Goal: Task Accomplishment & Management: Use online tool/utility

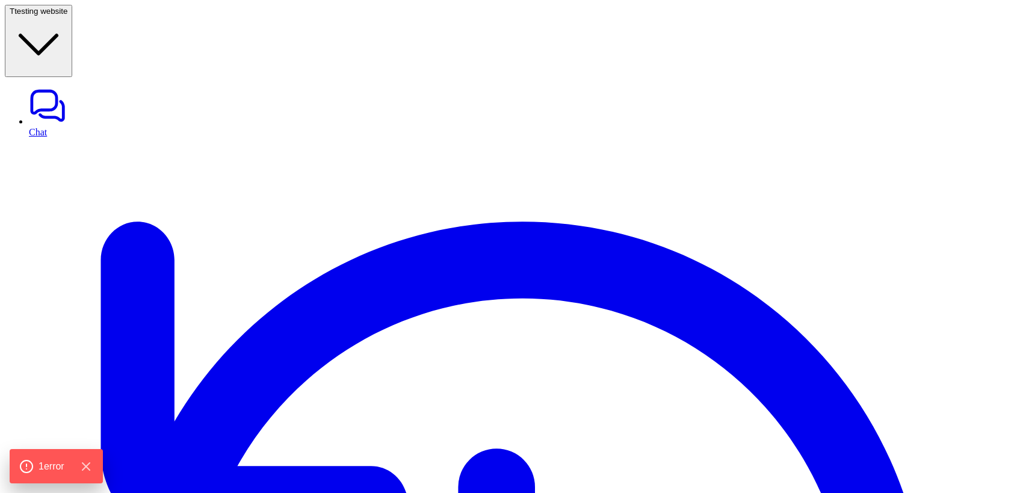
type textarea "**********"
click at [91, 466] on icon "Hide Errors" at bounding box center [89, 466] width 8 height 8
type input "***"
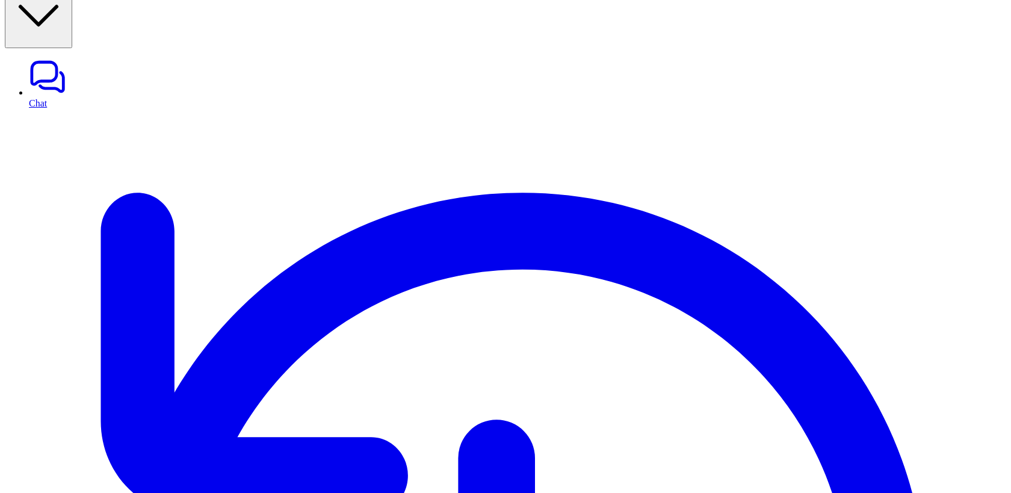
scroll to position [40, 0]
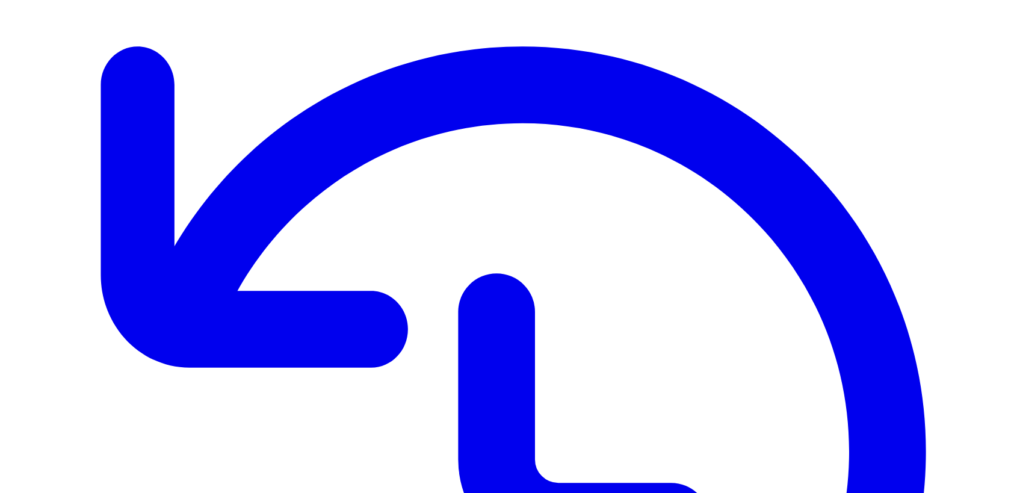
type input "*******"
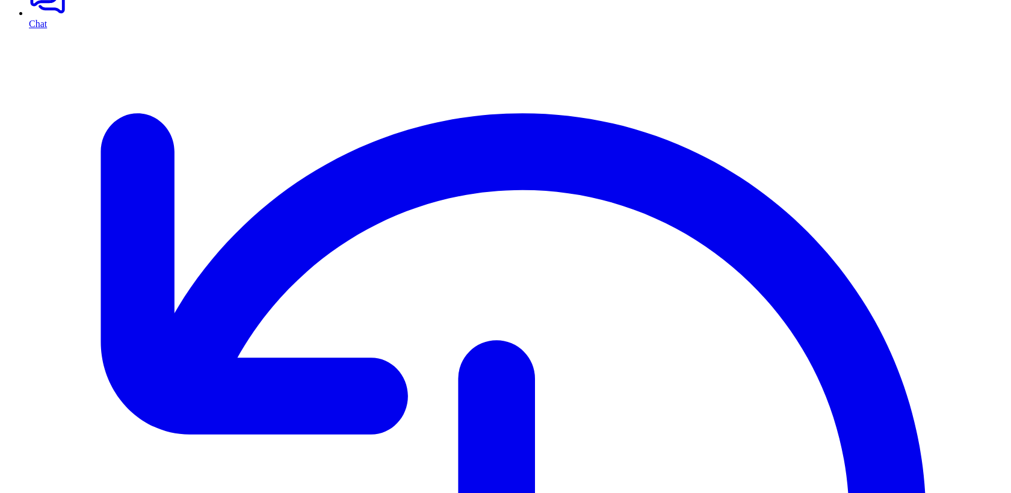
scroll to position [94, 0]
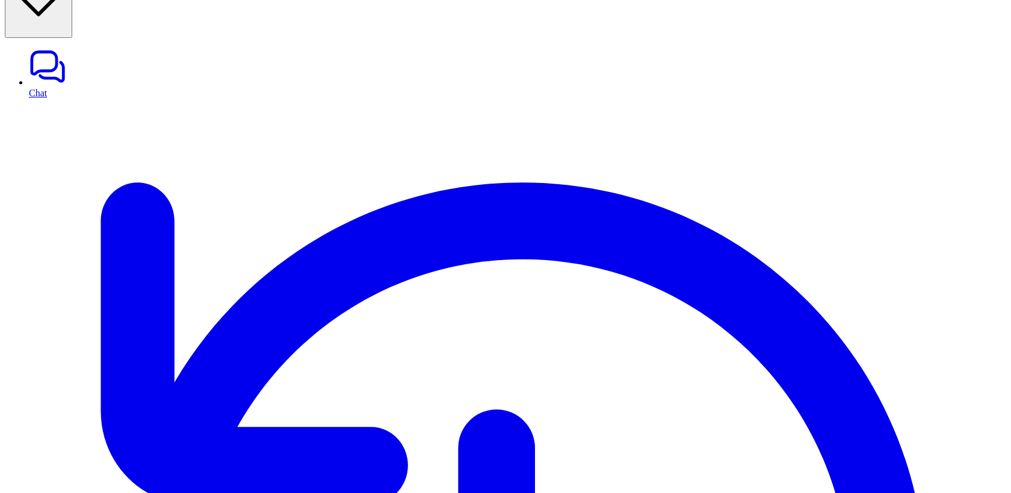
scroll to position [0, 0]
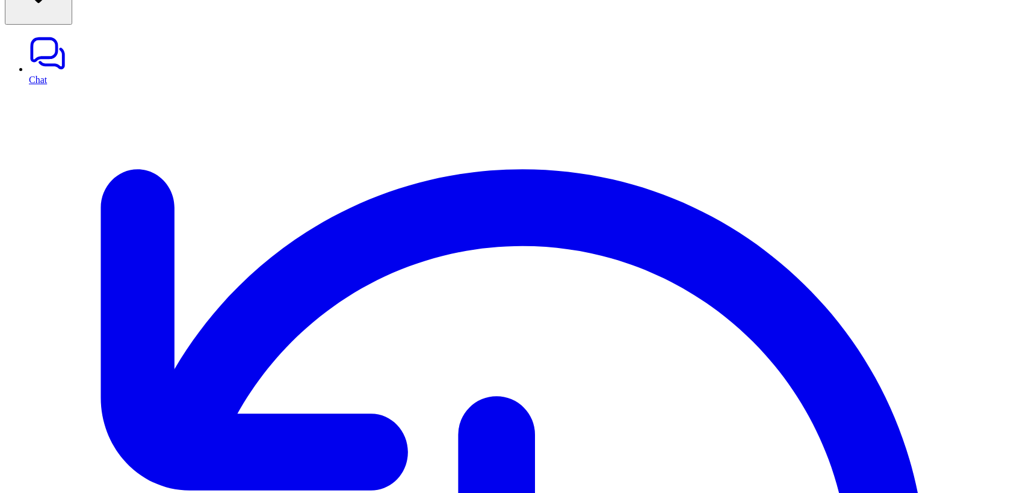
scroll to position [143, 0]
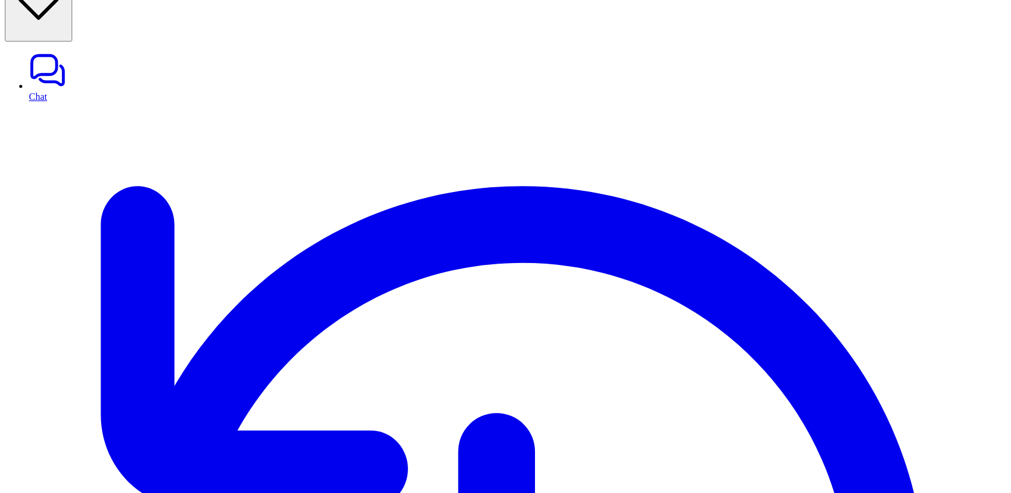
scroll to position [38, 0]
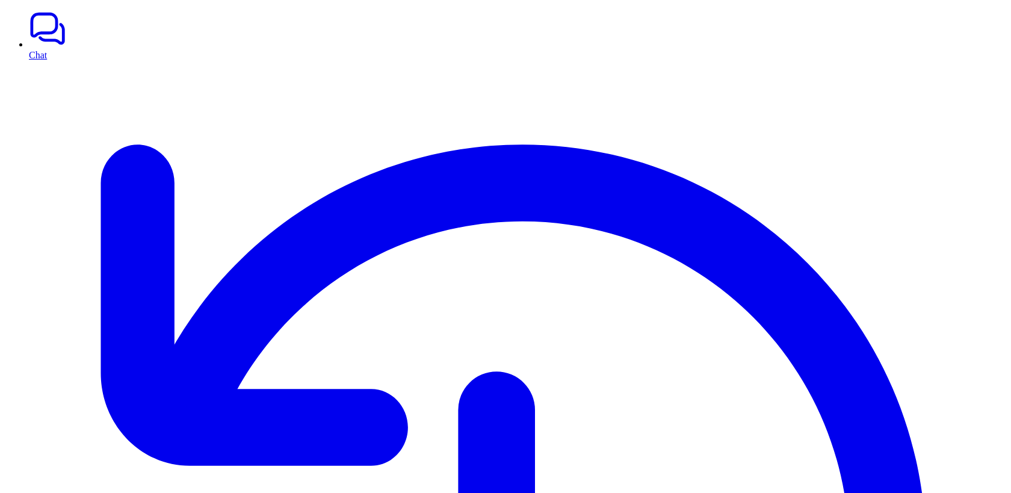
scroll to position [0, 0]
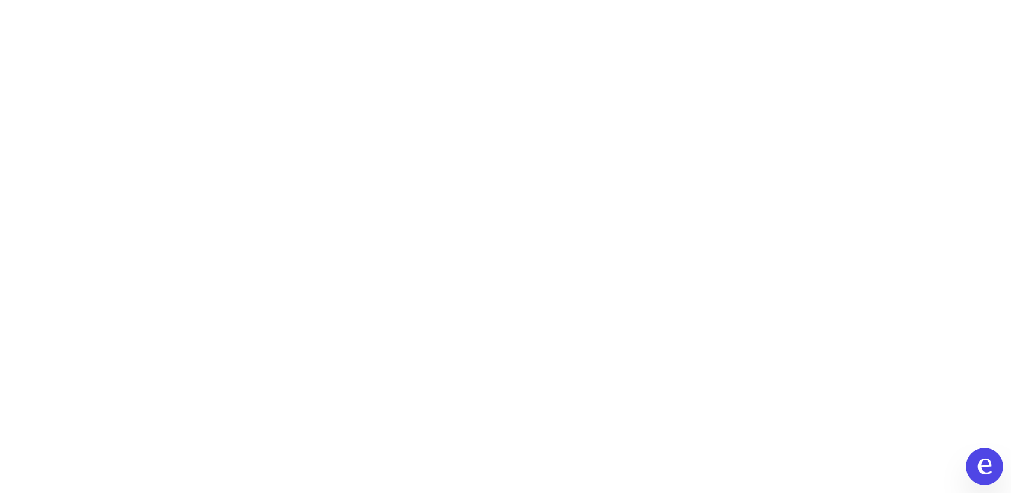
click at [978, 468] on icon at bounding box center [985, 466] width 14 height 16
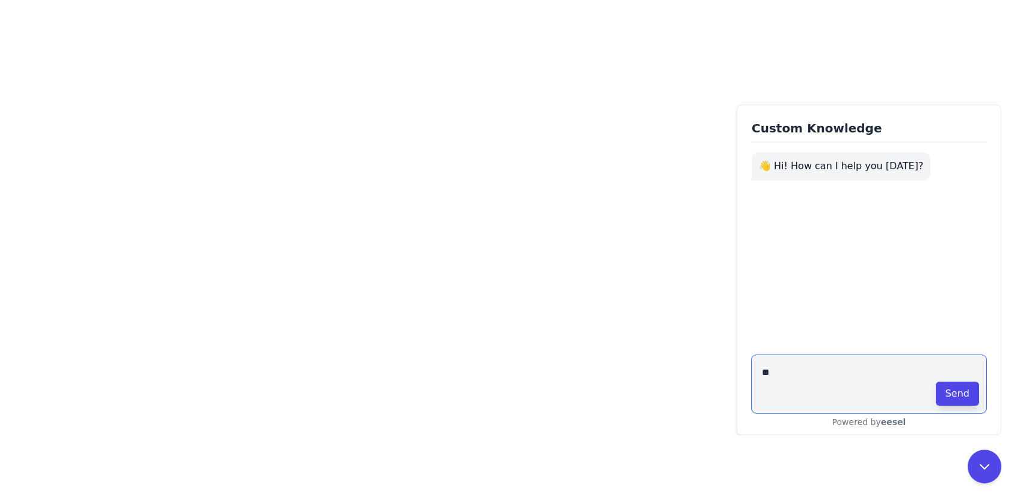
type textarea "*"
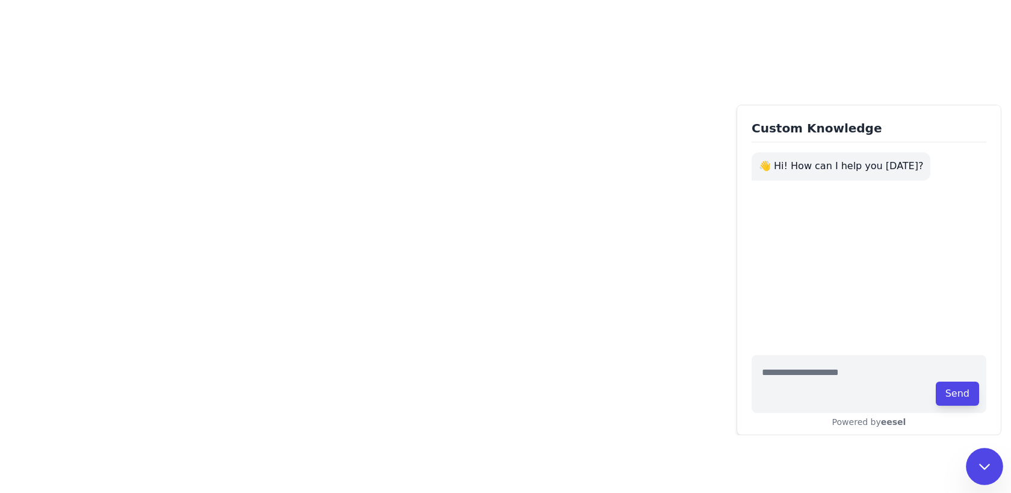
click at [981, 481] on button at bounding box center [984, 466] width 37 height 37
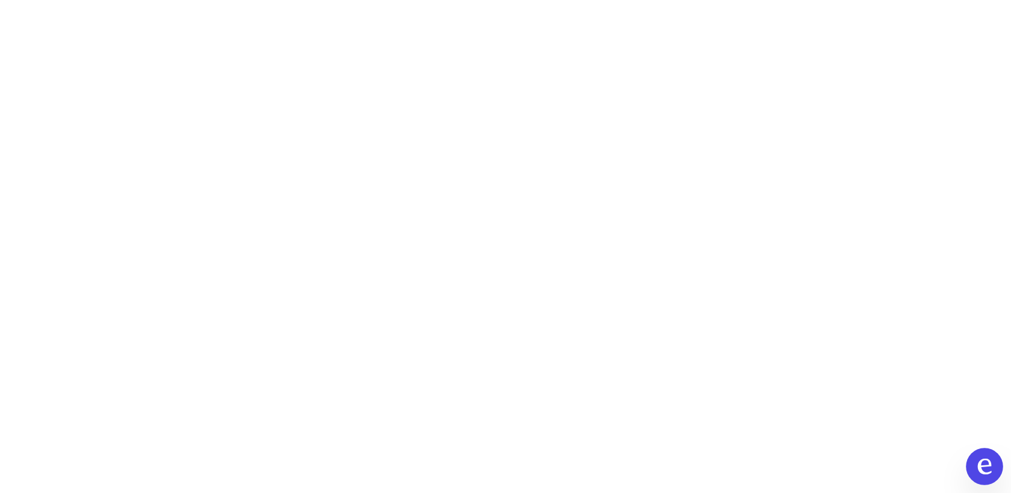
click at [980, 467] on icon at bounding box center [985, 466] width 14 height 16
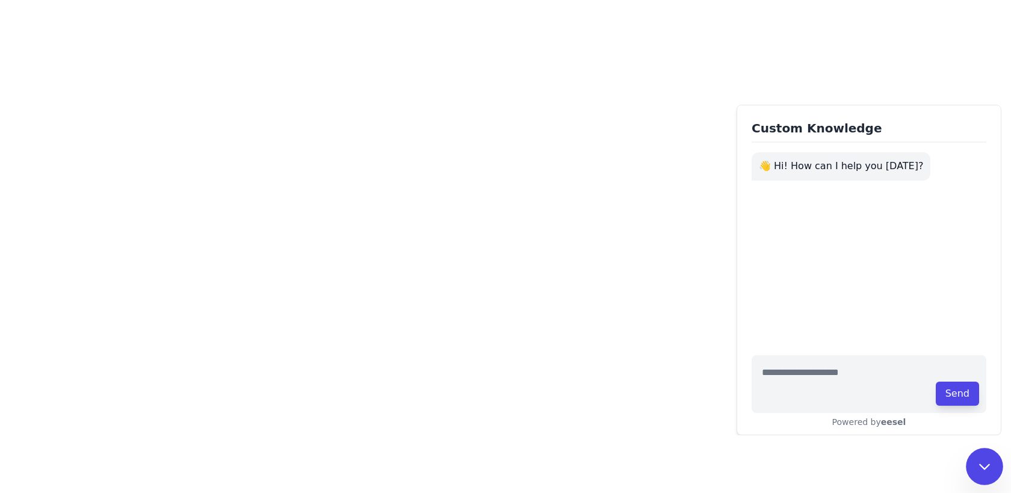
click at [983, 470] on icon at bounding box center [984, 466] width 16 height 16
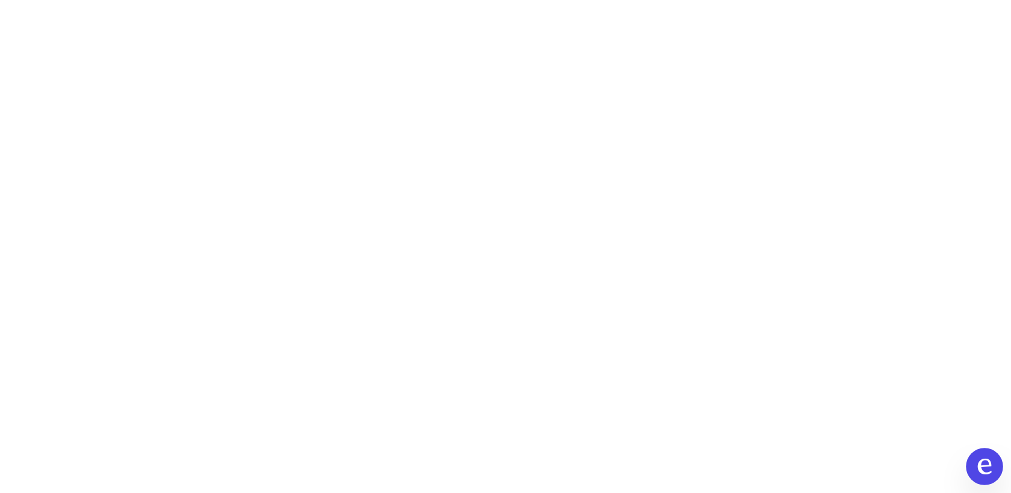
click at [974, 460] on button at bounding box center [984, 466] width 37 height 37
click at [984, 459] on icon at bounding box center [985, 466] width 14 height 16
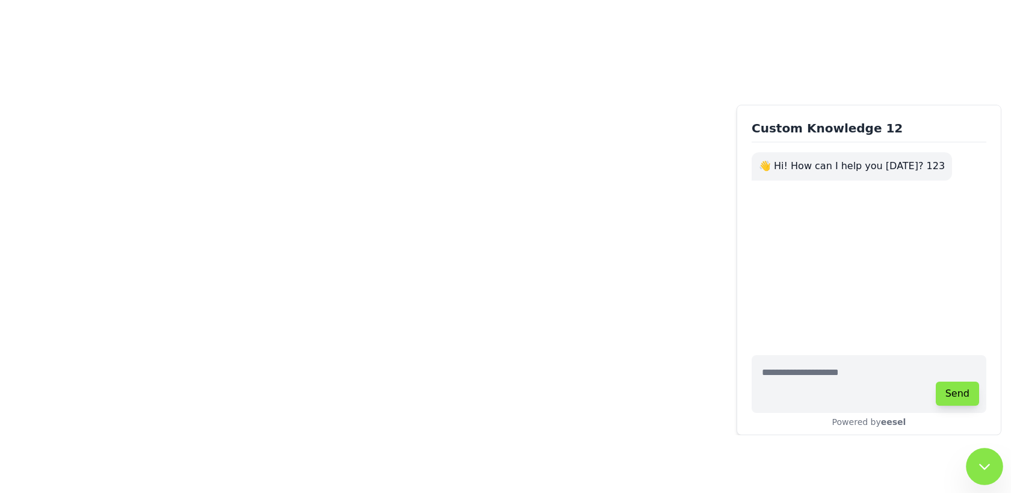
click at [973, 462] on button at bounding box center [984, 466] width 37 height 37
